Goal: Task Accomplishment & Management: Complete application form

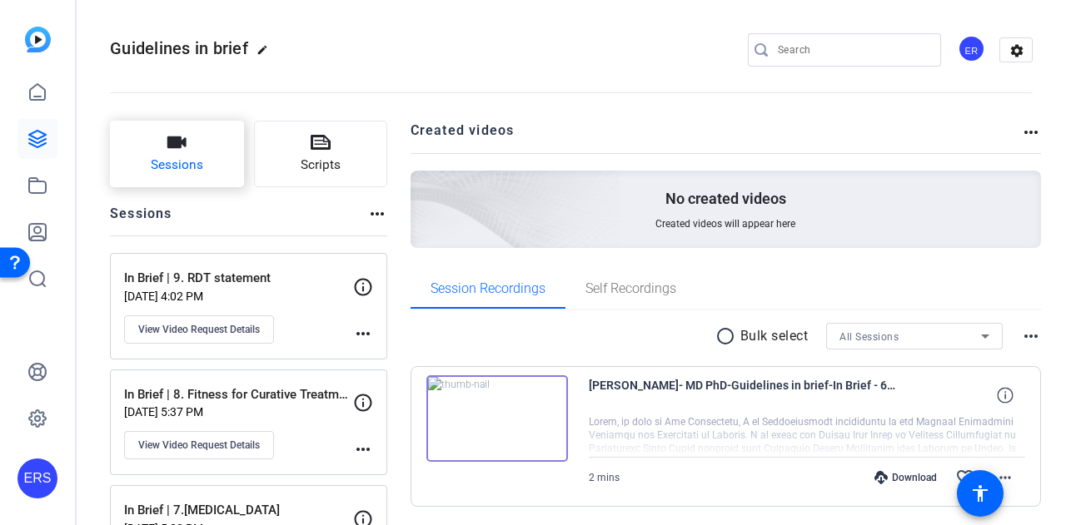
click at [197, 162] on span "Sessions" at bounding box center [177, 165] width 52 height 19
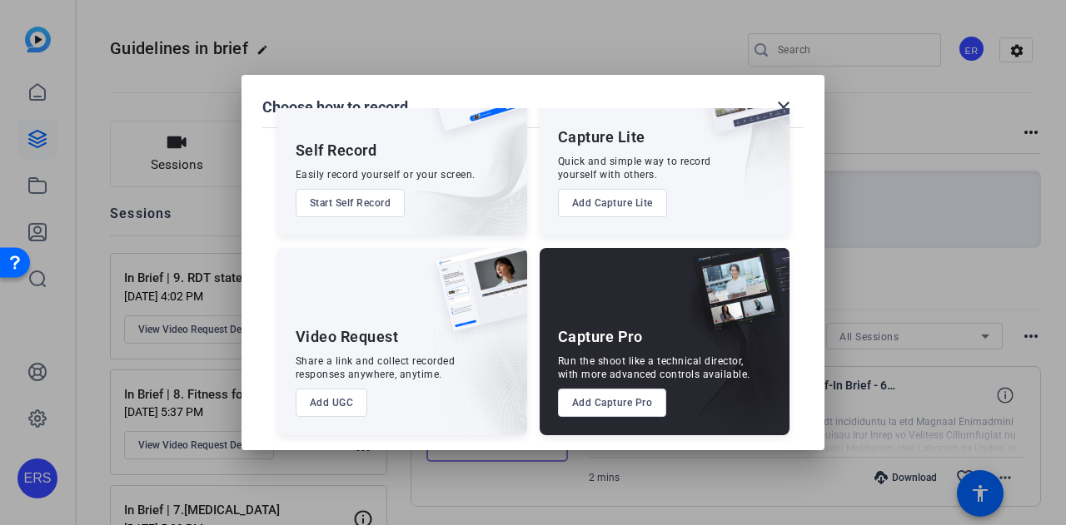
scroll to position [95, 0]
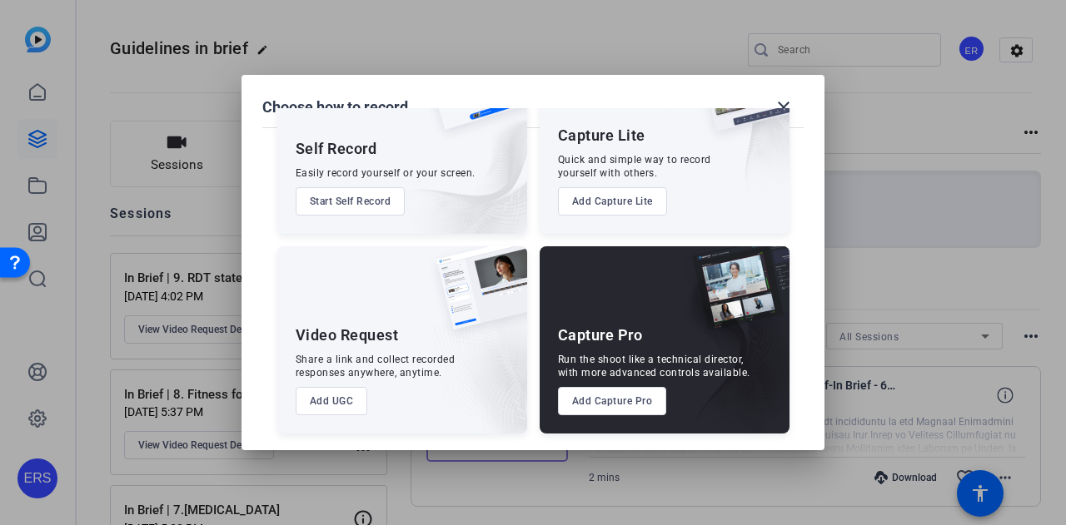
click at [327, 390] on button "Add UGC" at bounding box center [332, 401] width 72 height 28
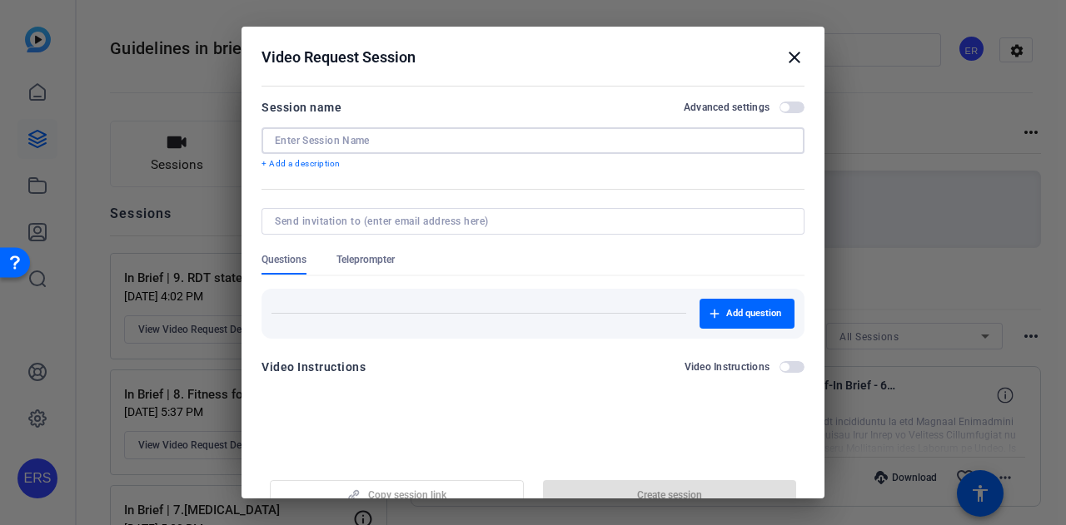
click at [350, 143] on input at bounding box center [533, 140] width 516 height 13
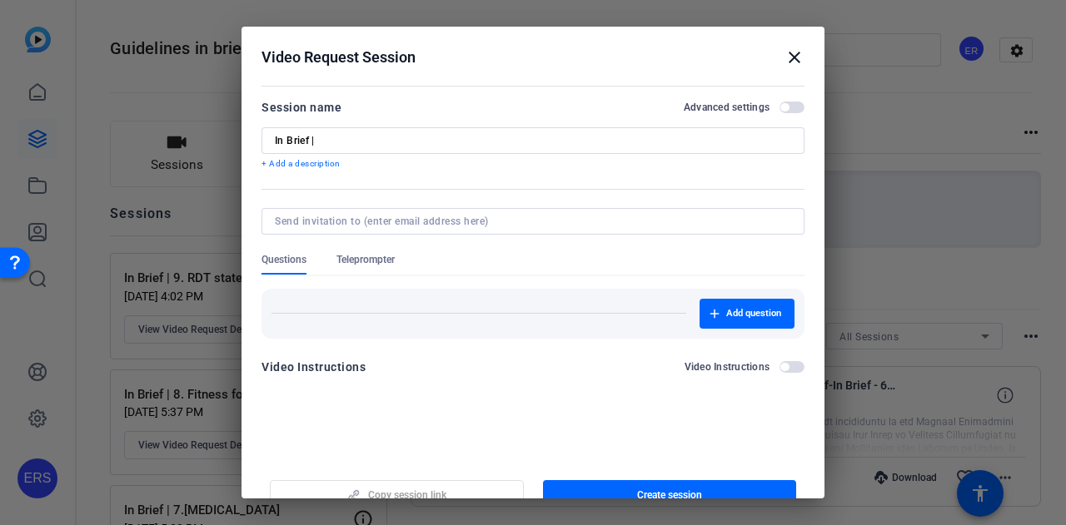
click at [340, 142] on input "In Brief |" at bounding box center [533, 140] width 516 height 13
type input "In Brief | 3."
click at [393, 136] on input "In Brief | 3." at bounding box center [533, 140] width 516 height 13
click at [376, 221] on input at bounding box center [530, 221] width 510 height 13
paste input "3.SCA_GIB_ERS/EULAR Clinical practice guideline"
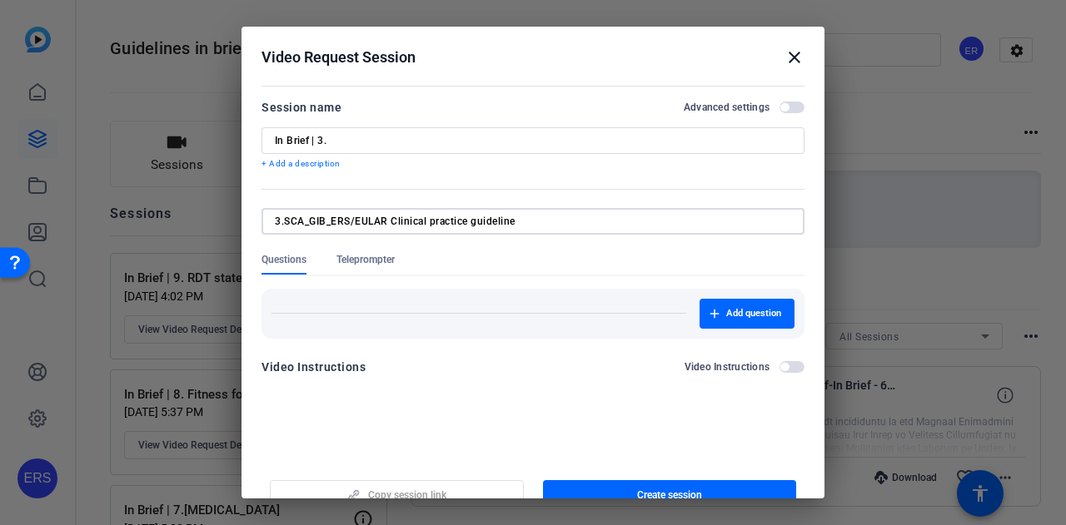
drag, startPoint x: 569, startPoint y: 217, endPoint x: 331, endPoint y: 218, distance: 238.1
click at [331, 218] on input "3.SCA_GIB_ERS/EULAR Clinical practice guideline" at bounding box center [530, 221] width 510 height 13
type input "3.SCA_GIB_ERS/EULAR Clinical practice guideline"
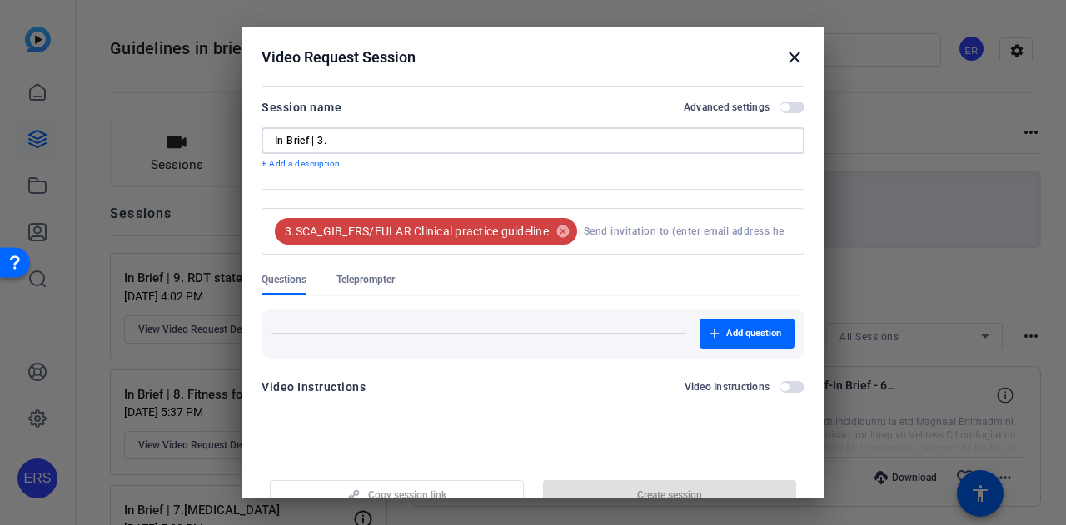
click at [379, 141] on input "In Brief | 3." at bounding box center [533, 140] width 516 height 13
paste input "ERS/EULAR Clinical practice guidelin"
click at [562, 236] on mat-icon "cancel" at bounding box center [563, 231] width 28 height 15
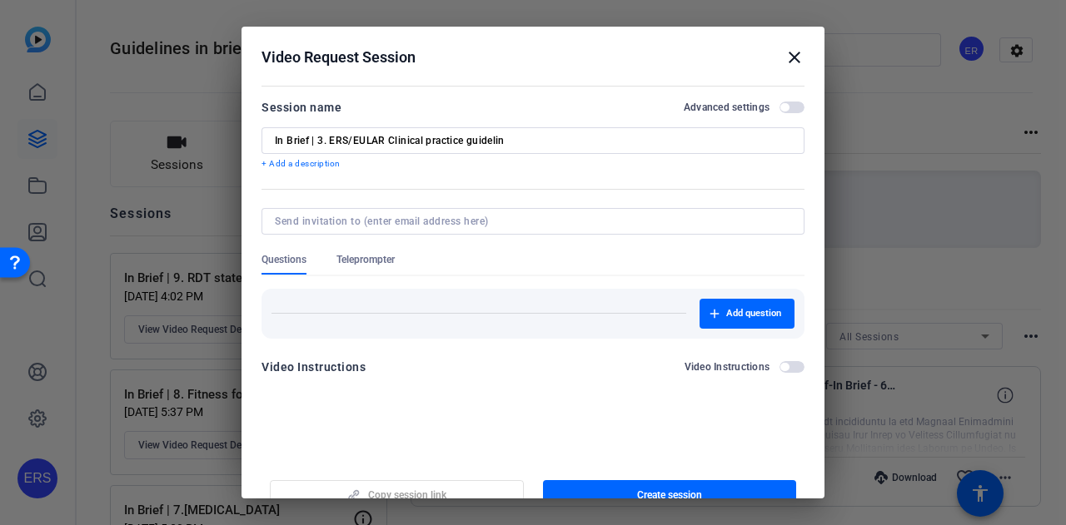
click at [510, 137] on input "In Brief | 3. ERS/EULAR Clinical practice guidelin" at bounding box center [533, 140] width 516 height 13
drag, startPoint x: 520, startPoint y: 137, endPoint x: 465, endPoint y: 146, distance: 54.8
click at [465, 146] on input "In Brief | 3. ERS/EULAR Clinical practice guidelin" at bounding box center [533, 140] width 516 height 13
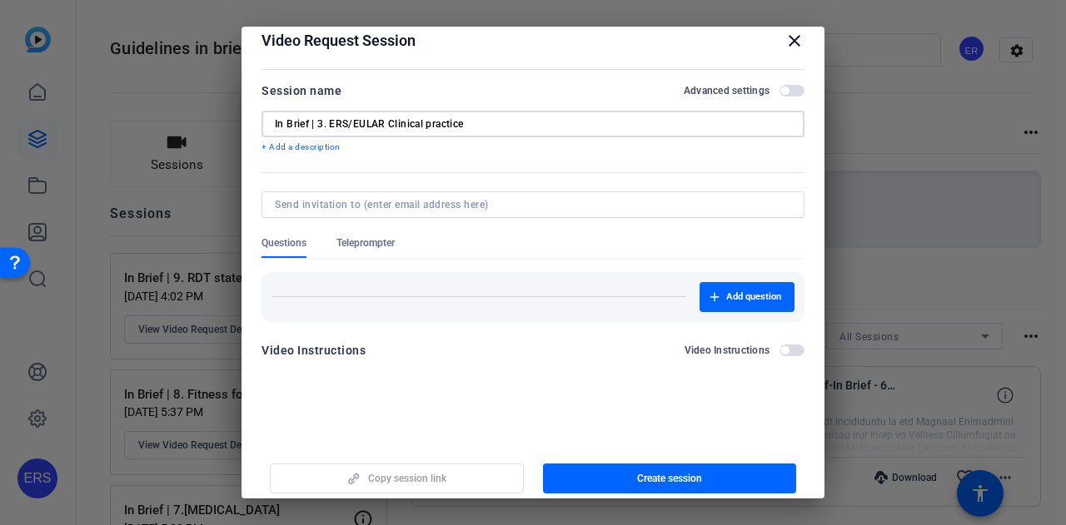
scroll to position [26, 0]
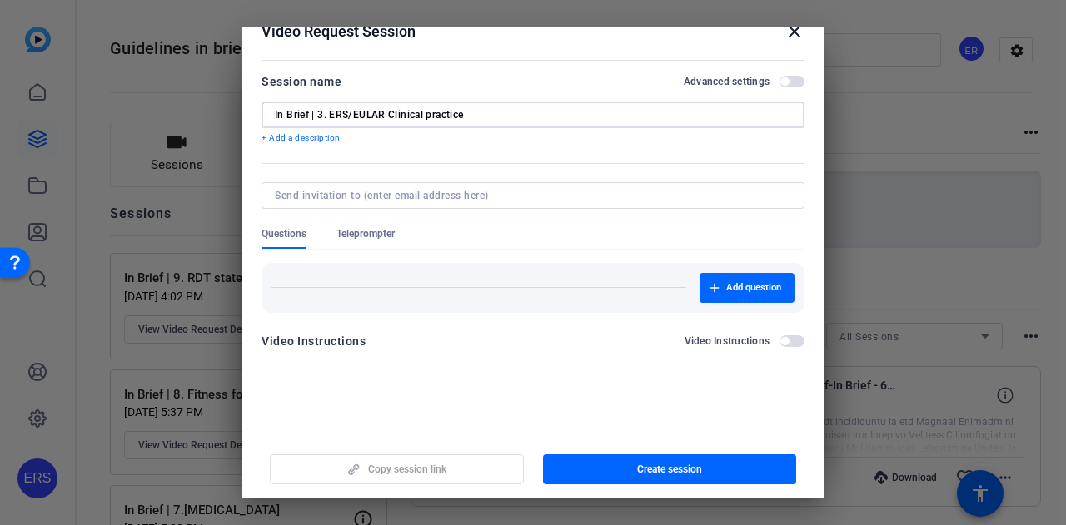
type input "In Brief | 3. ERS/EULAR Clinical practice"
click at [786, 82] on span "button" at bounding box center [791, 82] width 25 height 12
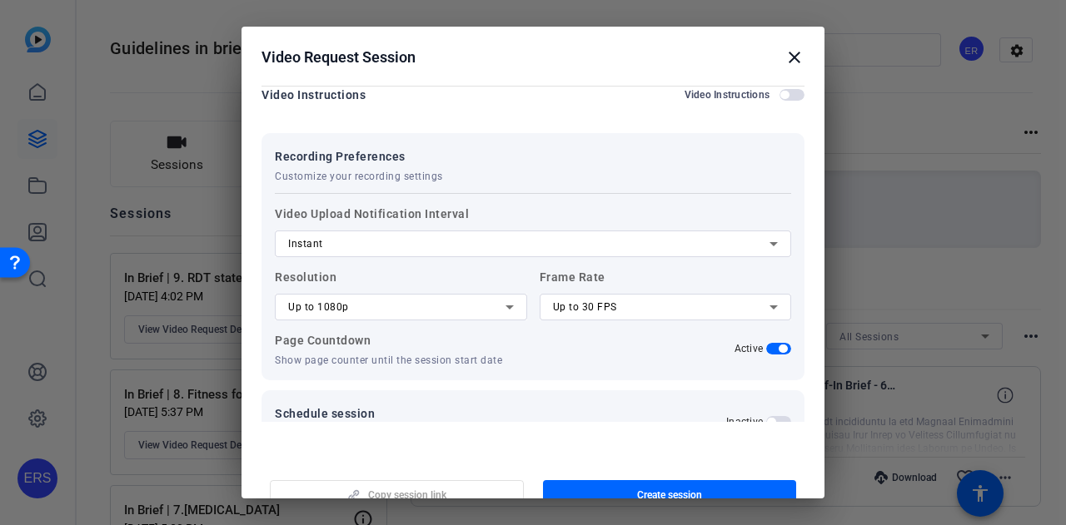
scroll to position [303, 0]
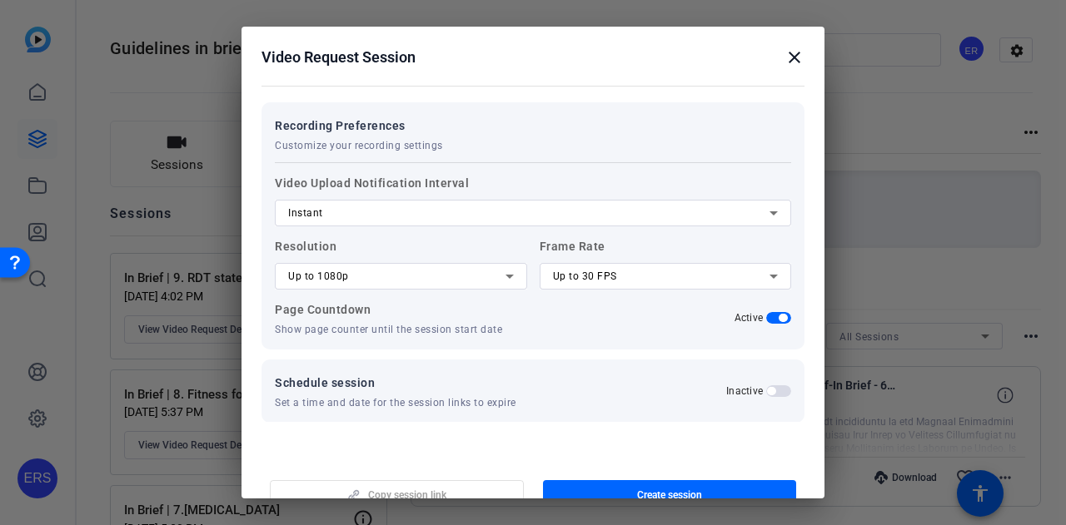
click at [609, 216] on div "Instant" at bounding box center [528, 213] width 481 height 20
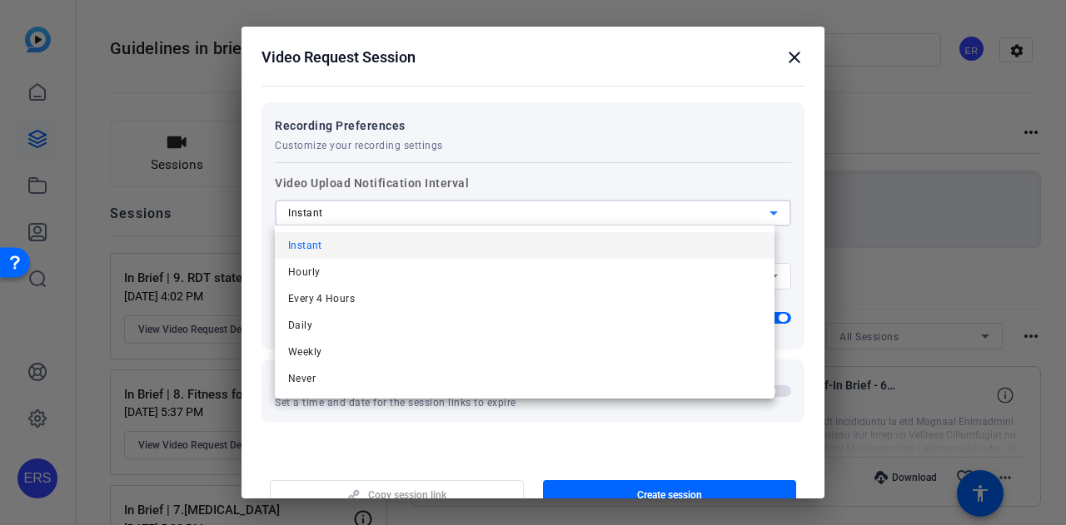
click at [561, 59] on div at bounding box center [533, 262] width 1066 height 525
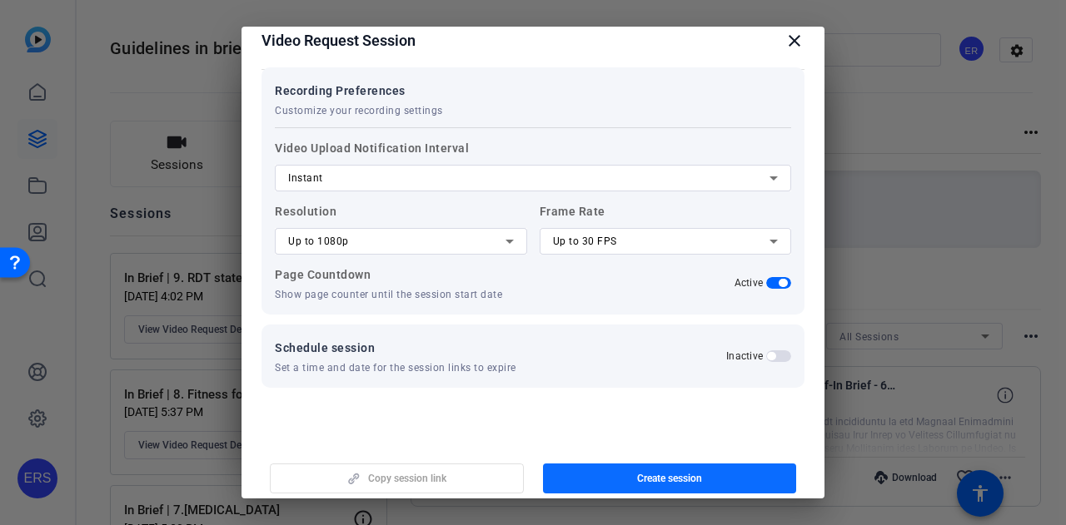
scroll to position [26, 0]
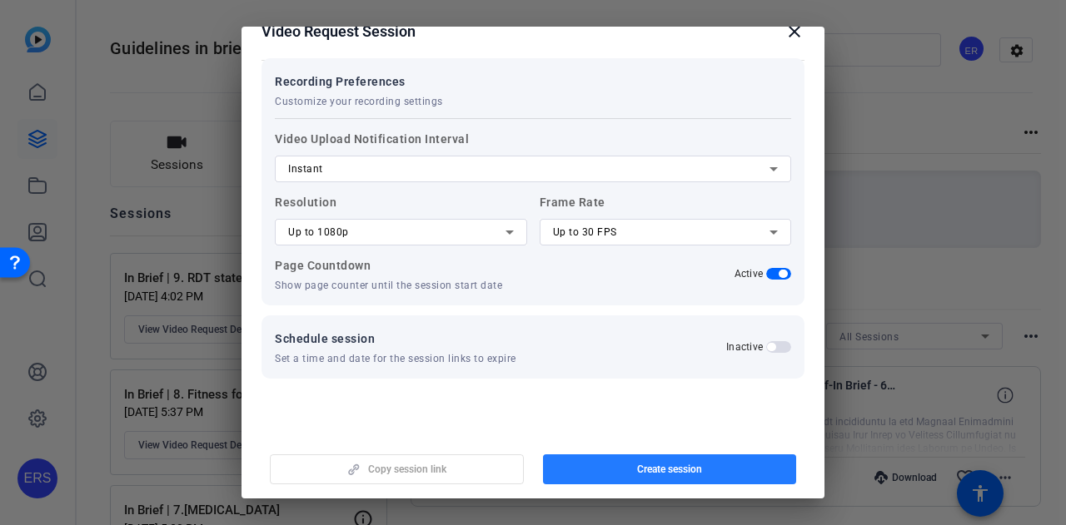
click at [670, 461] on span "button" at bounding box center [670, 470] width 254 height 40
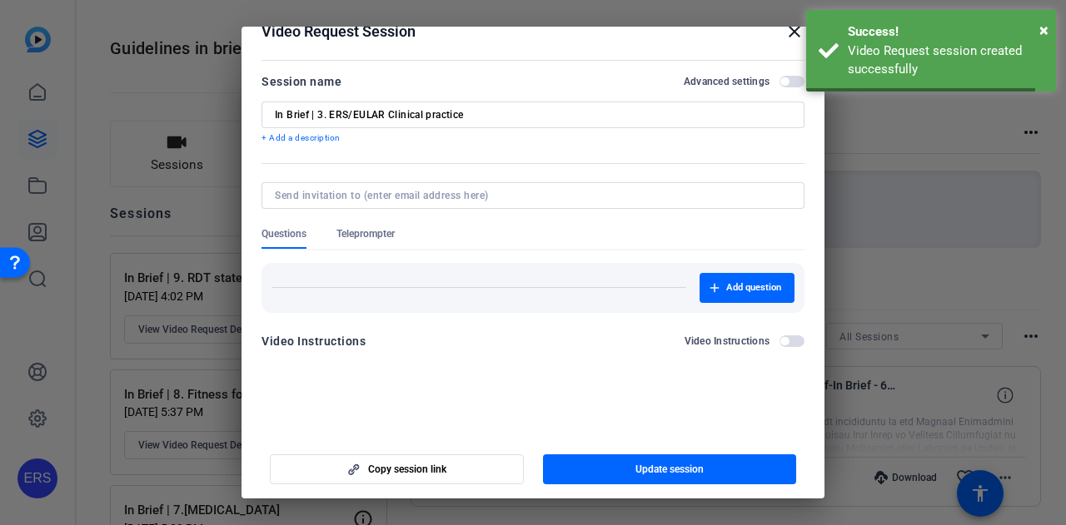
scroll to position [0, 0]
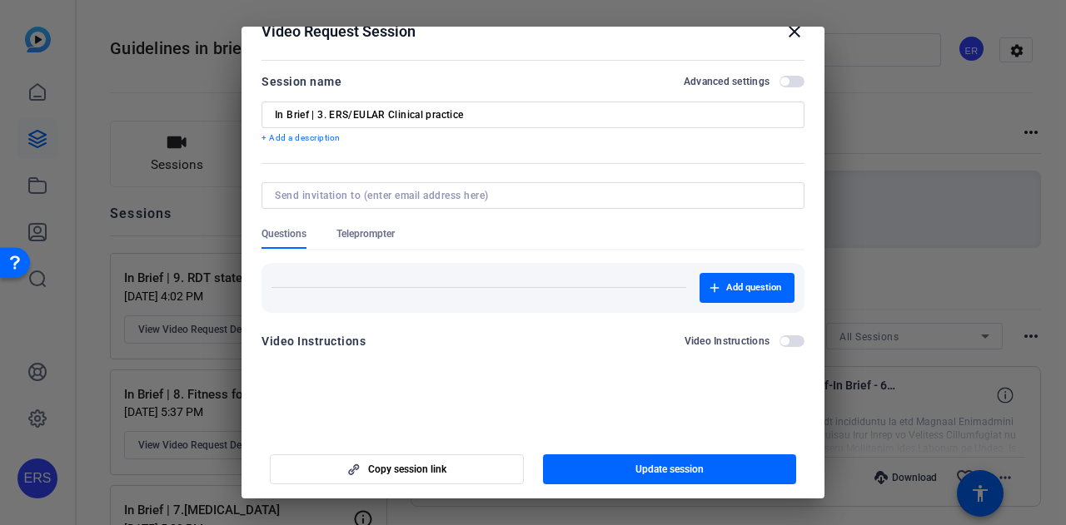
click at [781, 343] on span "button" at bounding box center [791, 342] width 25 height 12
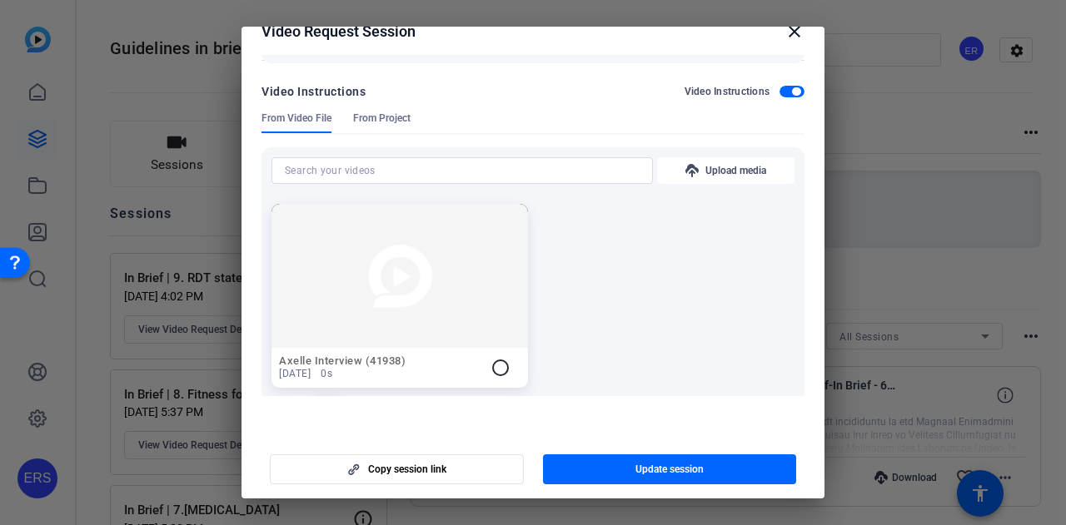
click at [366, 116] on span "From Project" at bounding box center [381, 118] width 57 height 13
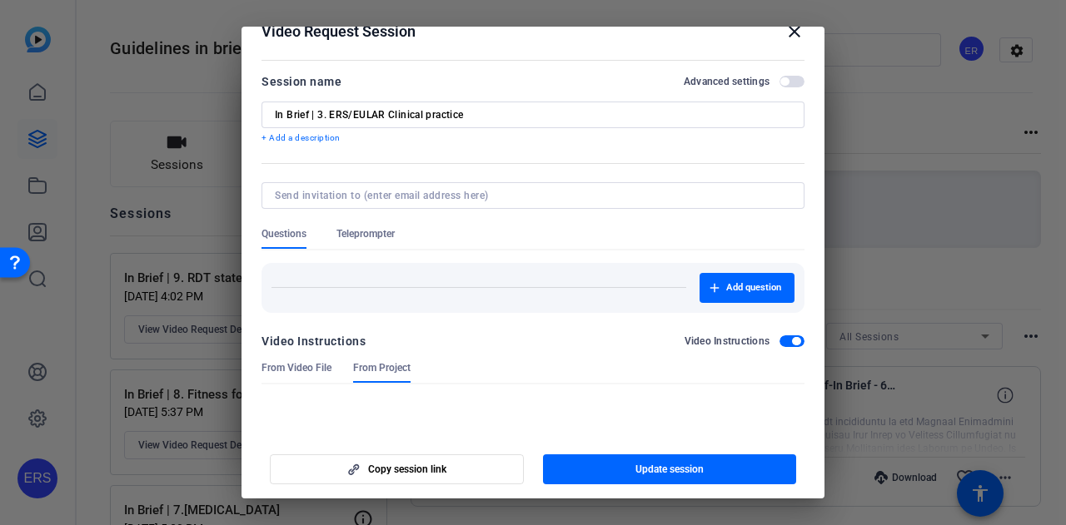
click at [779, 342] on span "button" at bounding box center [791, 342] width 25 height 12
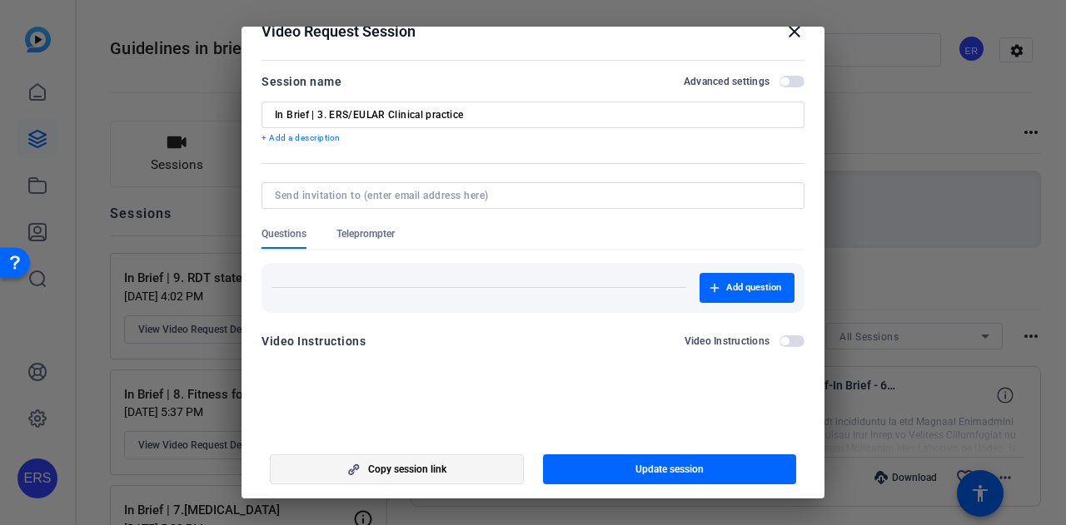
click at [411, 460] on span "button" at bounding box center [397, 470] width 252 height 40
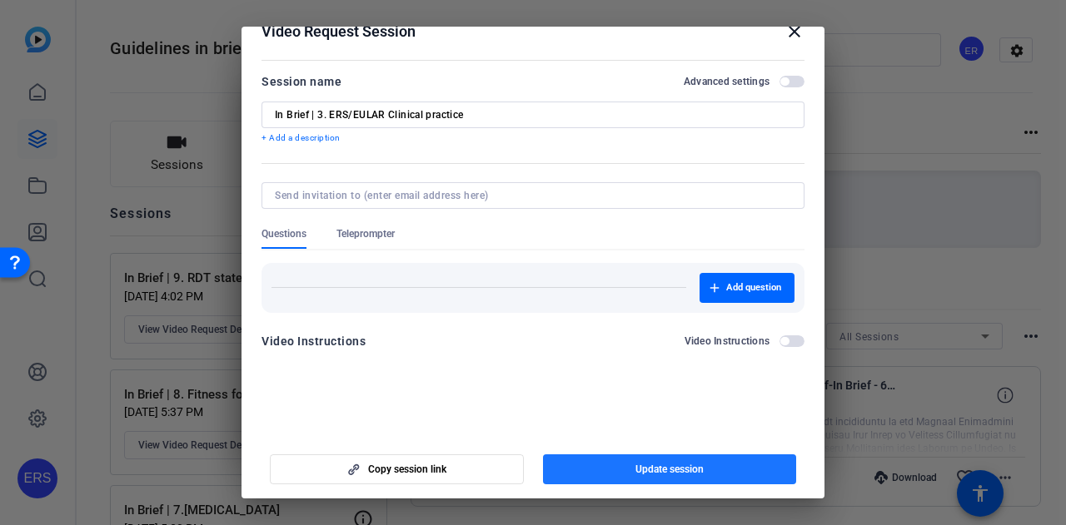
drag, startPoint x: 719, startPoint y: 474, endPoint x: 784, endPoint y: 460, distance: 66.3
click at [719, 474] on span "button" at bounding box center [670, 470] width 254 height 40
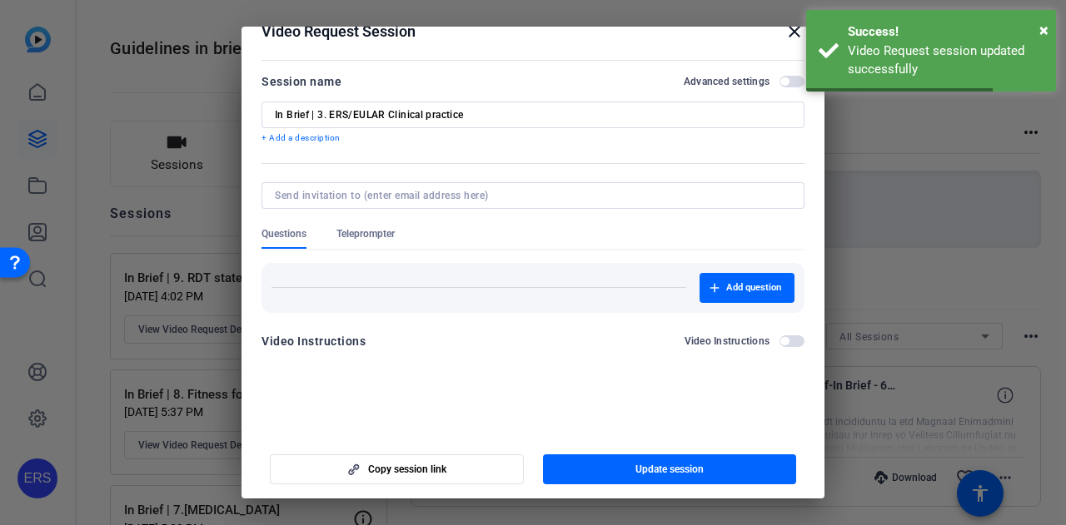
click at [789, 31] on mat-icon "close" at bounding box center [794, 32] width 20 height 20
